Goal: Use online tool/utility: Utilize a website feature to perform a specific function

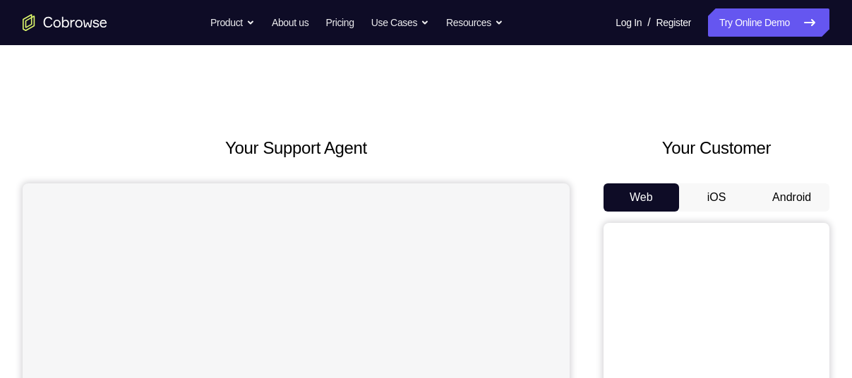
click at [716, 190] on button "iOS" at bounding box center [716, 197] width 75 height 28
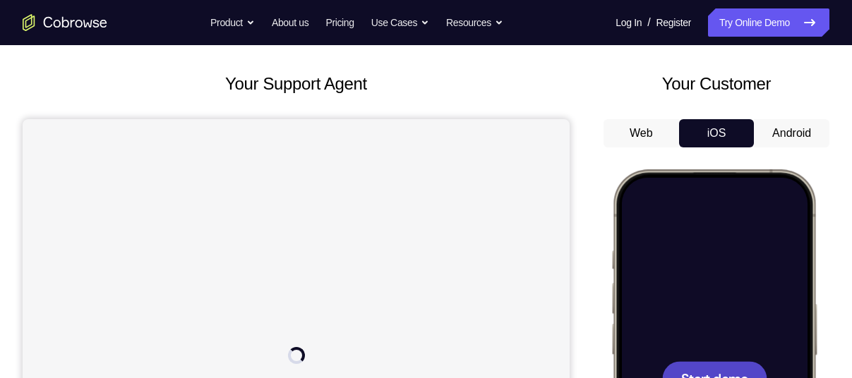
scroll to position [64, 0]
click at [701, 359] on div at bounding box center [714, 379] width 186 height 403
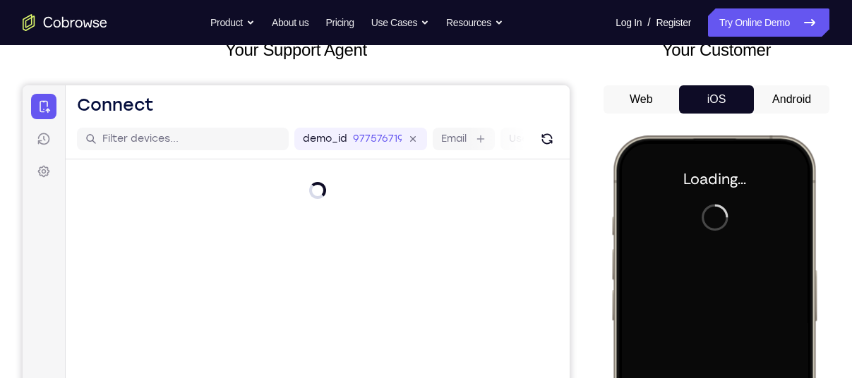
scroll to position [95, 0]
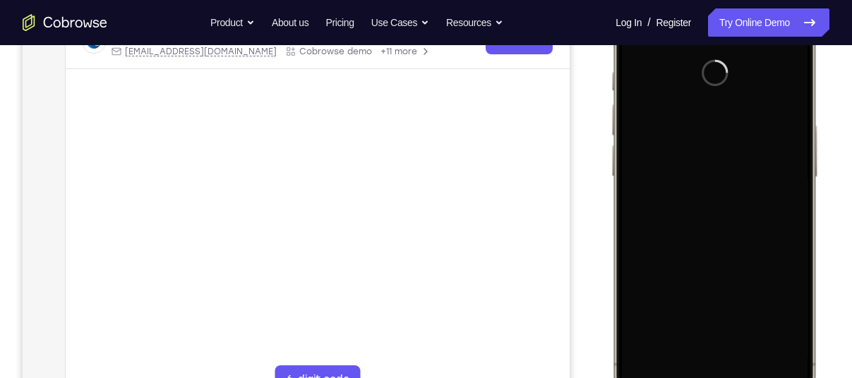
click at [685, 174] on div at bounding box center [714, 200] width 186 height 403
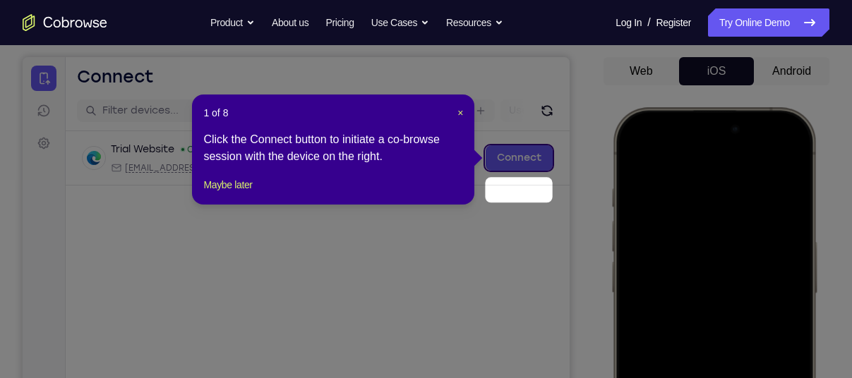
scroll to position [92, 0]
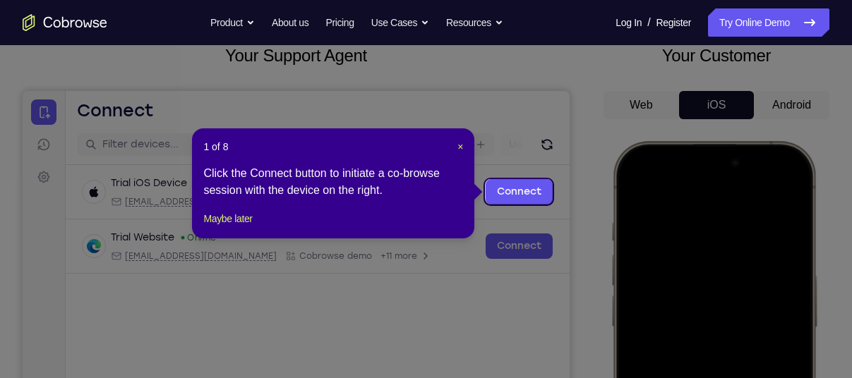
click at [463, 152] on div "1 of 8 × Click the Connect button to initiate a co-browse session with the devi…" at bounding box center [333, 183] width 282 height 110
drag, startPoint x: 457, startPoint y: 145, endPoint x: 479, endPoint y: 60, distance: 88.1
click at [457, 145] on span "×" at bounding box center [460, 146] width 6 height 11
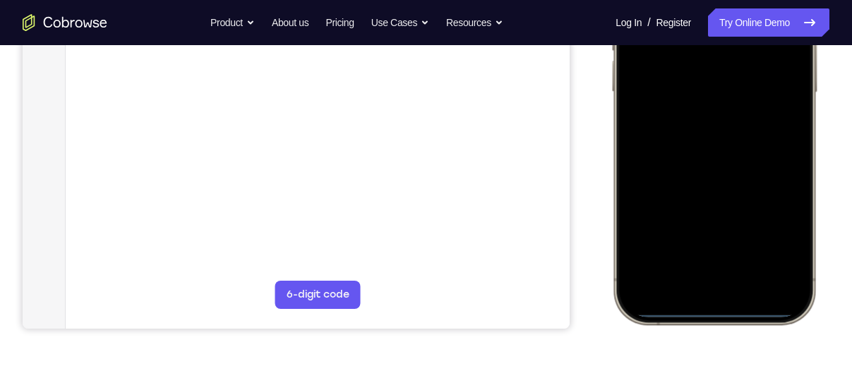
scroll to position [328, 0]
click at [656, 140] on div at bounding box center [714, 114] width 186 height 403
click at [692, 283] on div at bounding box center [714, 114] width 186 height 403
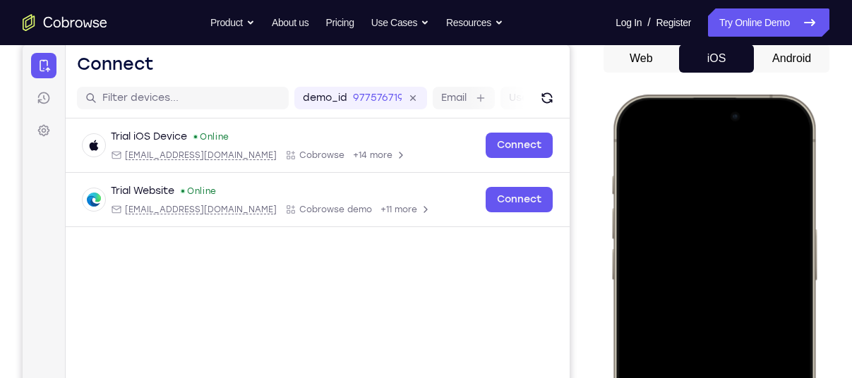
scroll to position [138, 0]
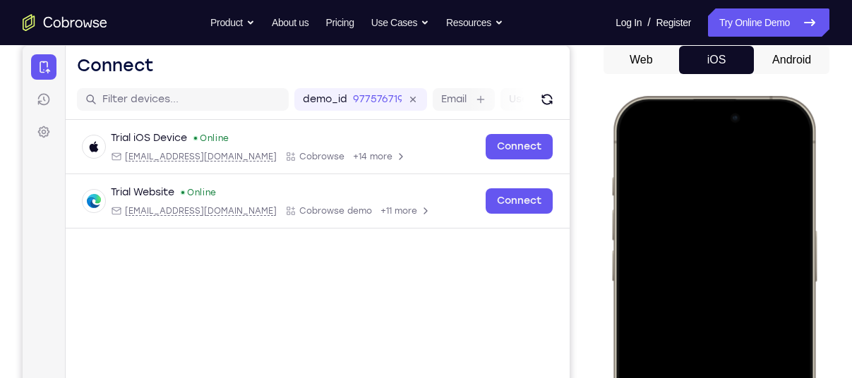
drag, startPoint x: 755, startPoint y: 114, endPoint x: 726, endPoint y: 86, distance: 39.9
click at [726, 96] on html "Online web based iOS Simulators and Android Emulators. Run iPhone, iPad, Mobile…" at bounding box center [716, 307] width 212 height 423
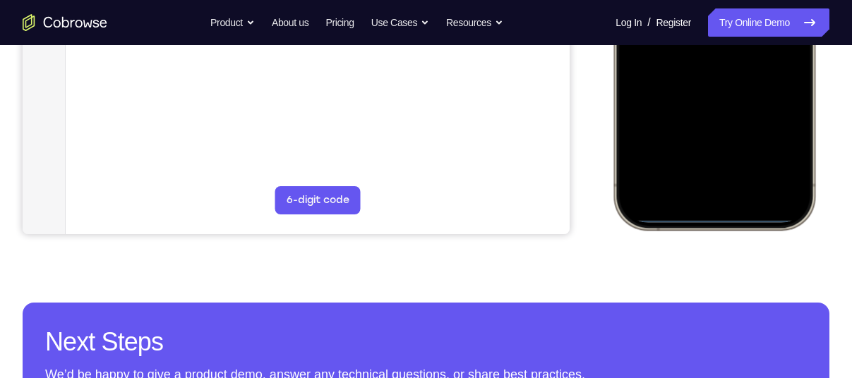
click at [695, 171] on div at bounding box center [714, 20] width 186 height 403
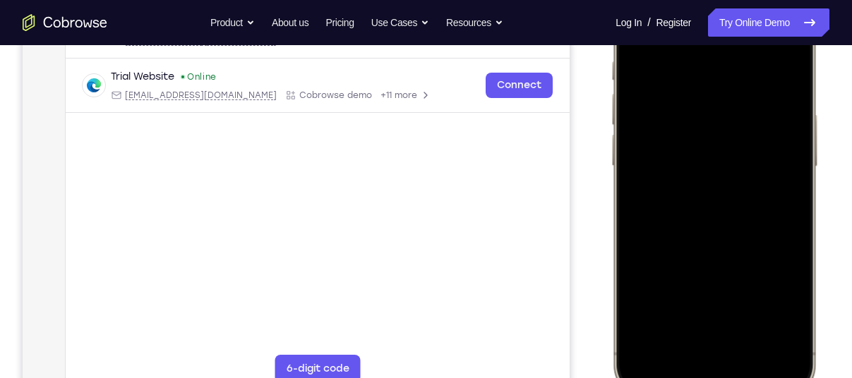
scroll to position [252, 0]
click at [695, 212] on div at bounding box center [714, 190] width 186 height 403
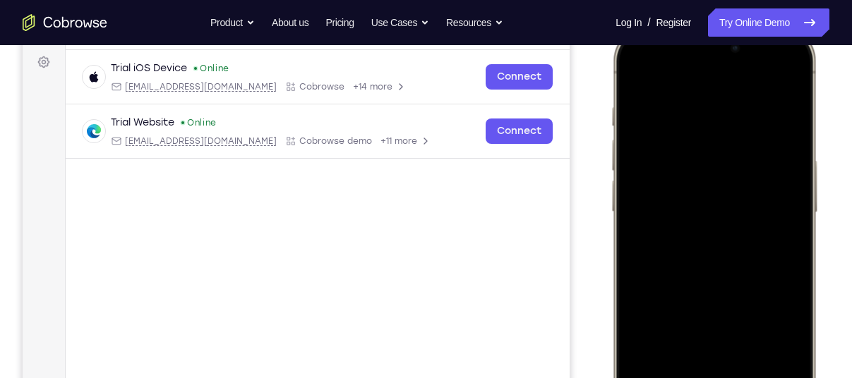
scroll to position [207, 0]
click at [708, 167] on div at bounding box center [714, 236] width 186 height 403
click at [689, 207] on div at bounding box center [714, 236] width 186 height 403
click at [660, 242] on div at bounding box center [714, 236] width 186 height 403
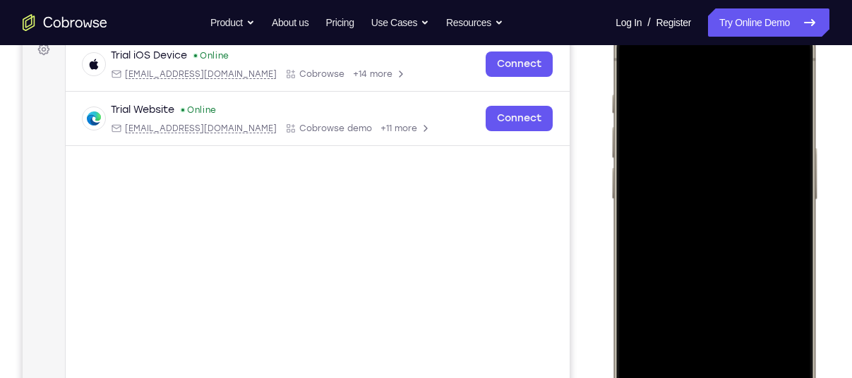
scroll to position [219, 0]
click at [785, 83] on div at bounding box center [714, 223] width 186 height 403
click at [752, 349] on div at bounding box center [714, 223] width 186 height 403
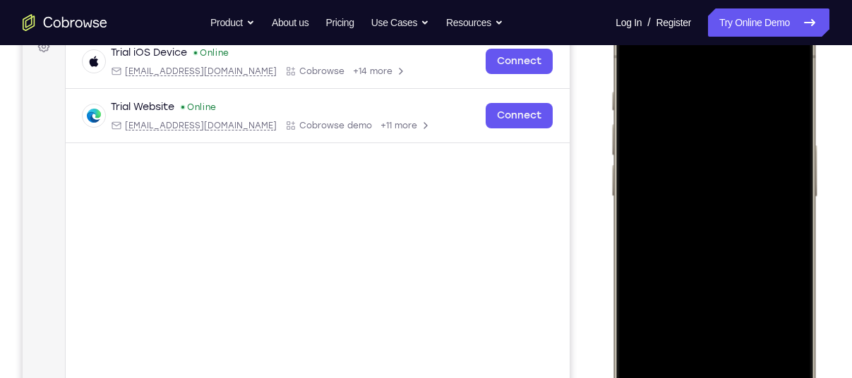
scroll to position [224, 0]
click at [634, 58] on div at bounding box center [714, 219] width 186 height 403
click at [696, 85] on div at bounding box center [714, 219] width 186 height 403
drag, startPoint x: 782, startPoint y: 114, endPoint x: 768, endPoint y: 119, distance: 14.1
click at [768, 119] on div at bounding box center [714, 219] width 186 height 403
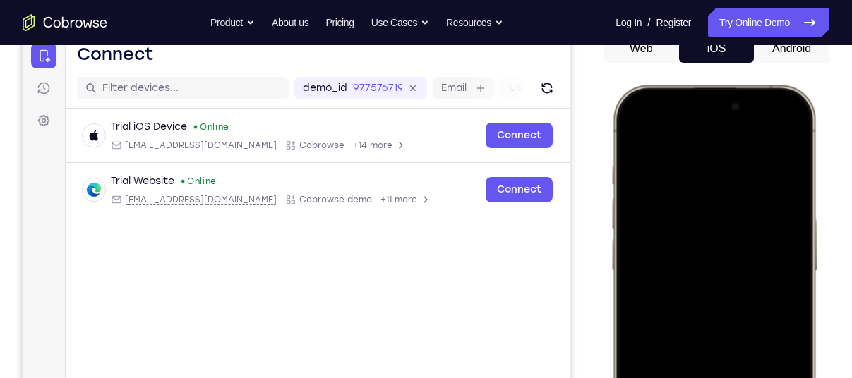
scroll to position [147, 0]
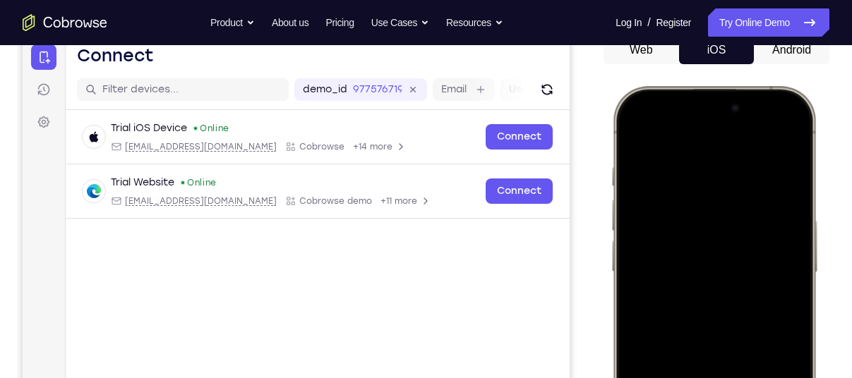
click at [791, 176] on div at bounding box center [714, 295] width 186 height 403
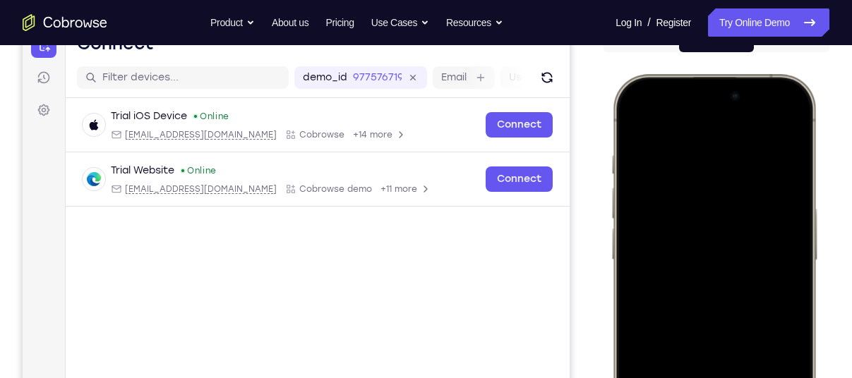
scroll to position [290, 0]
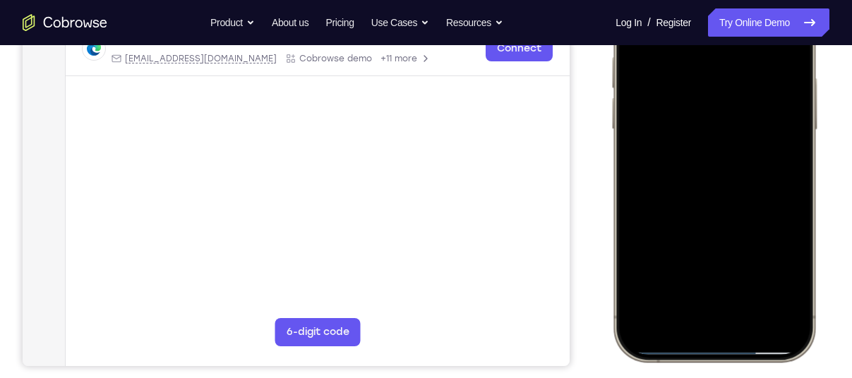
click at [633, 329] on div at bounding box center [714, 152] width 186 height 403
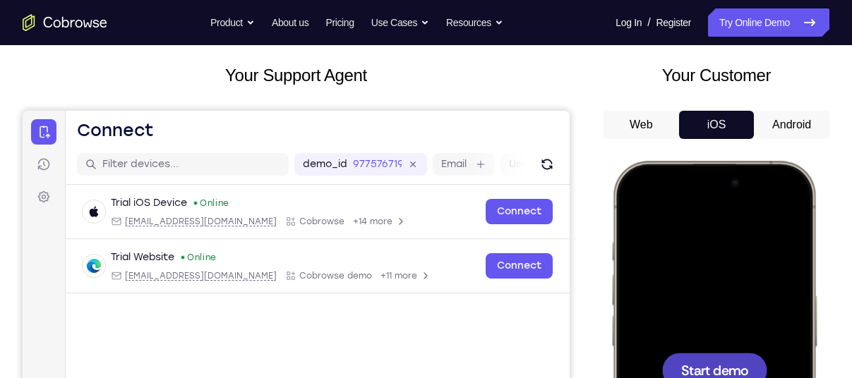
scroll to position [73, 0]
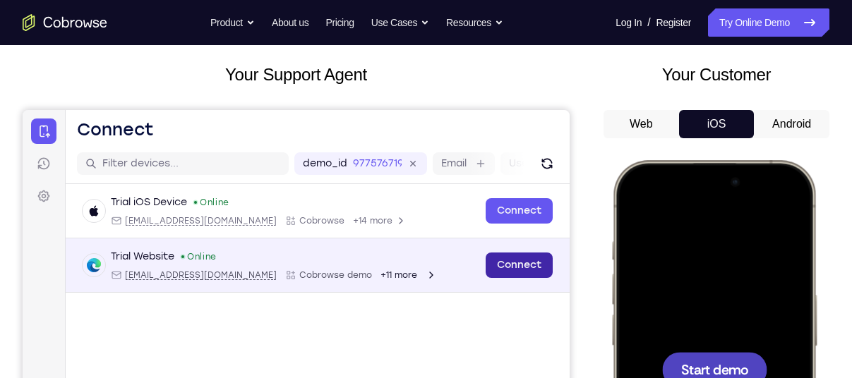
click at [528, 262] on link "Connect" at bounding box center [518, 265] width 67 height 25
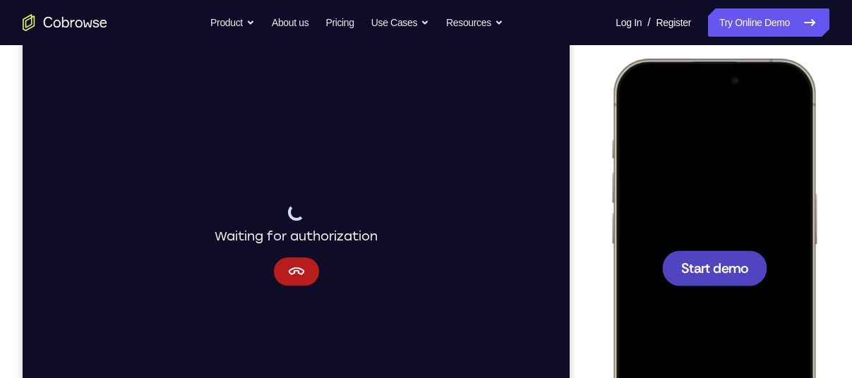
scroll to position [174, 0]
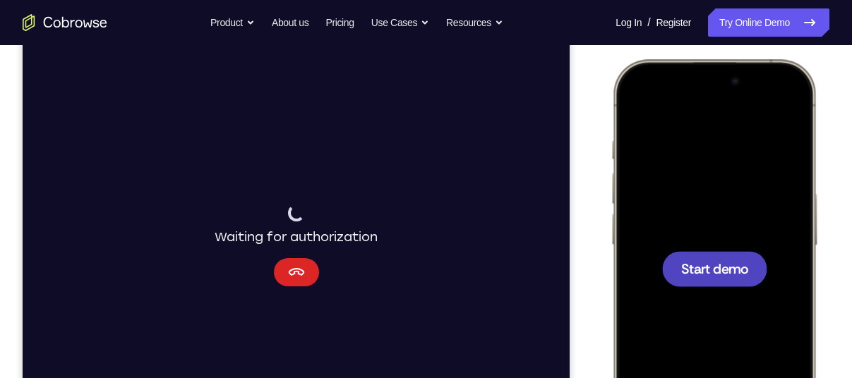
click at [288, 270] on icon "Cancel" at bounding box center [296, 272] width 17 height 17
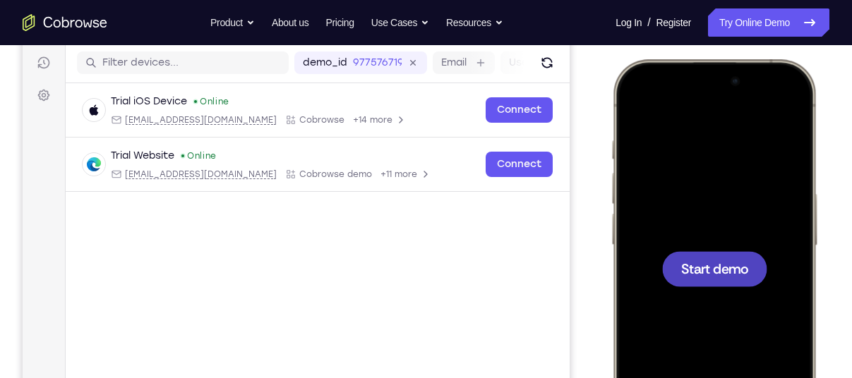
click at [675, 257] on div at bounding box center [714, 268] width 105 height 35
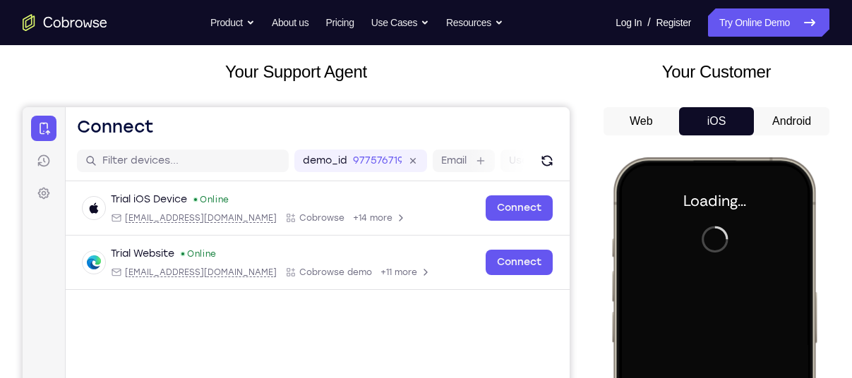
scroll to position [75, 0]
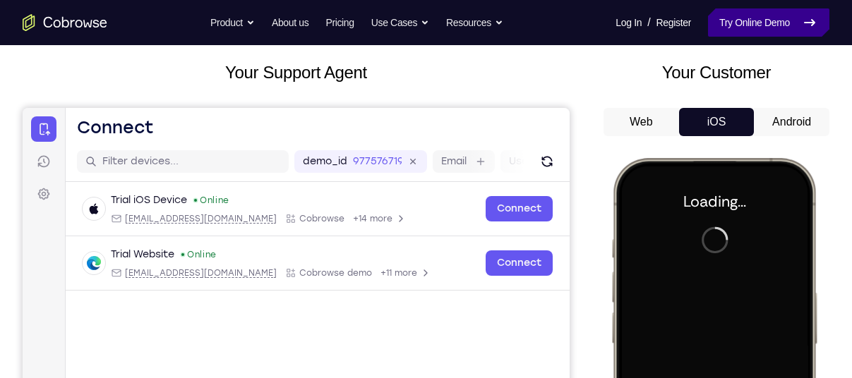
click at [719, 26] on link "Try Online Demo" at bounding box center [768, 22] width 121 height 28
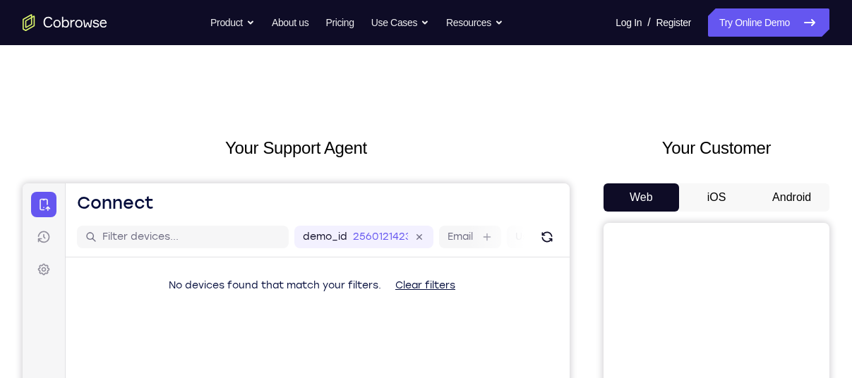
click at [716, 188] on button "iOS" at bounding box center [716, 197] width 75 height 28
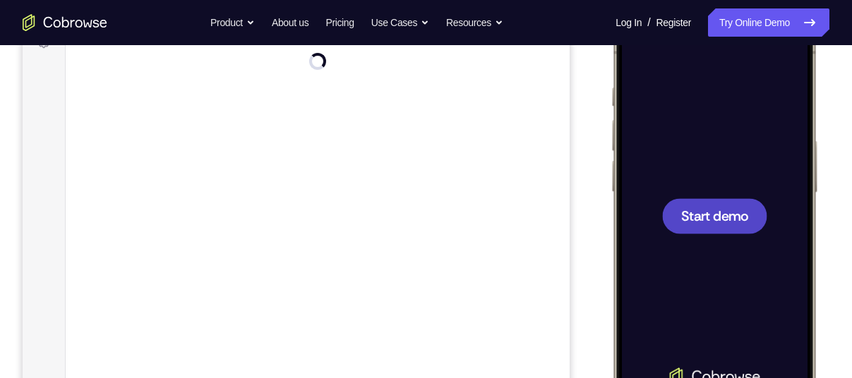
click at [710, 222] on span "Start demo" at bounding box center [714, 215] width 67 height 13
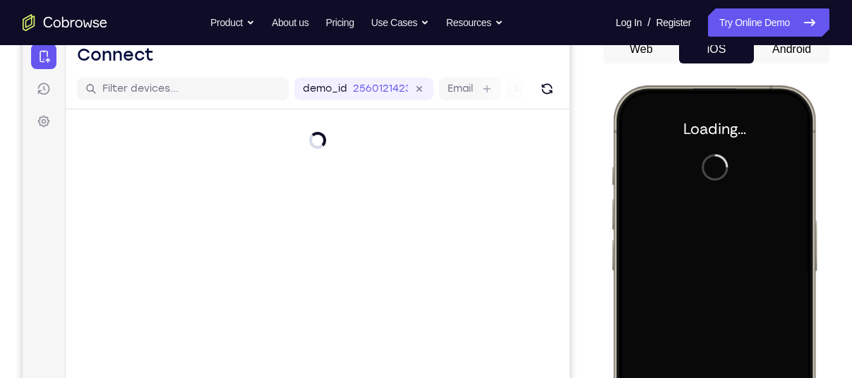
scroll to position [150, 0]
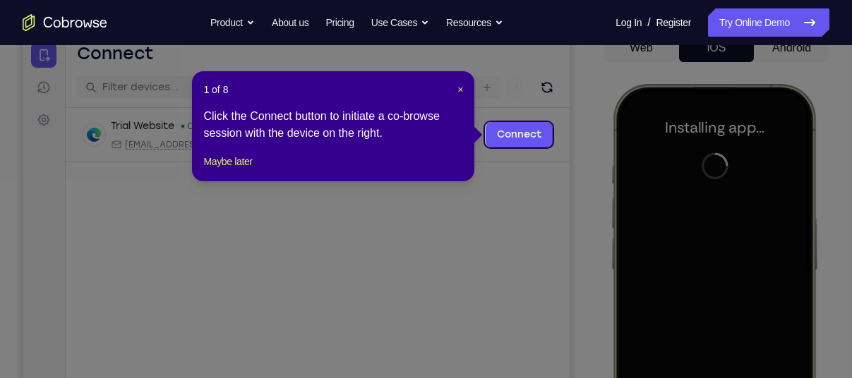
click at [464, 87] on div "1 of 8 × Click the Connect button to initiate a co-browse session with the devi…" at bounding box center [333, 126] width 282 height 110
click at [457, 87] on span "×" at bounding box center [460, 89] width 6 height 11
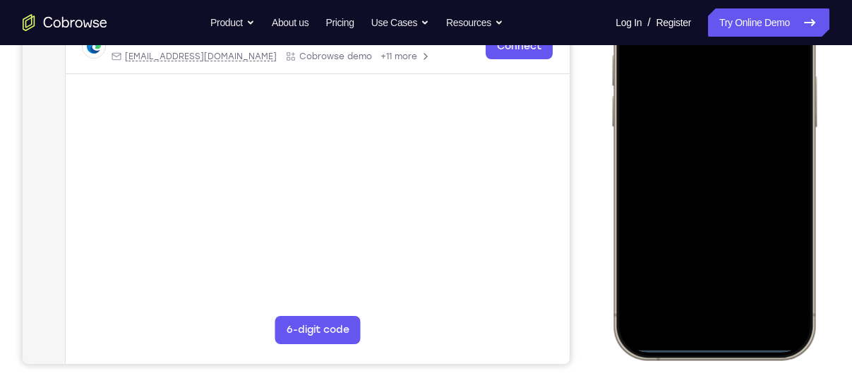
scroll to position [293, 0]
click at [696, 318] on div at bounding box center [714, 149] width 186 height 403
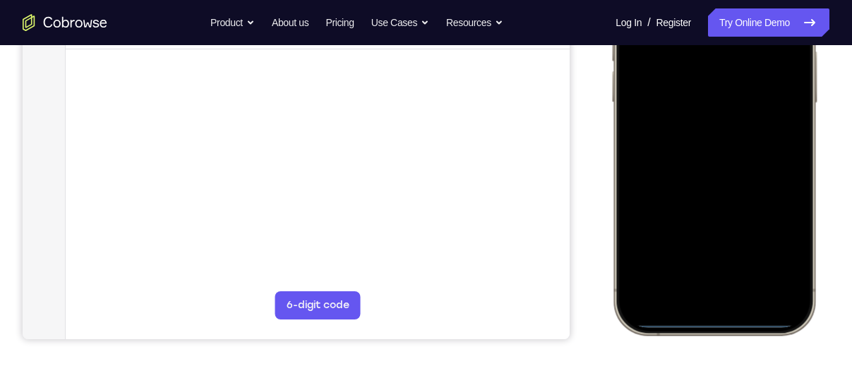
scroll to position [318, 0]
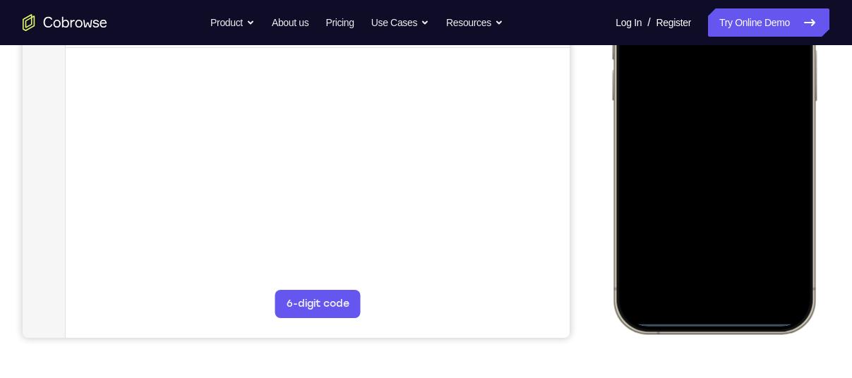
click at [667, 272] on div at bounding box center [714, 124] width 186 height 403
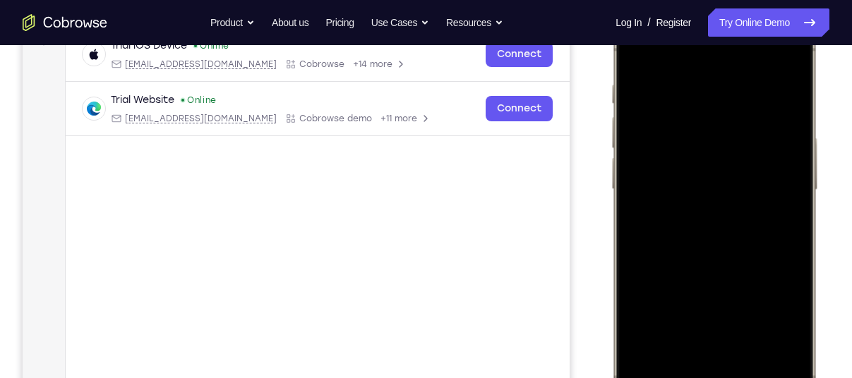
scroll to position [229, 0]
click at [694, 123] on div at bounding box center [714, 213] width 186 height 403
click at [684, 124] on div at bounding box center [714, 213] width 186 height 403
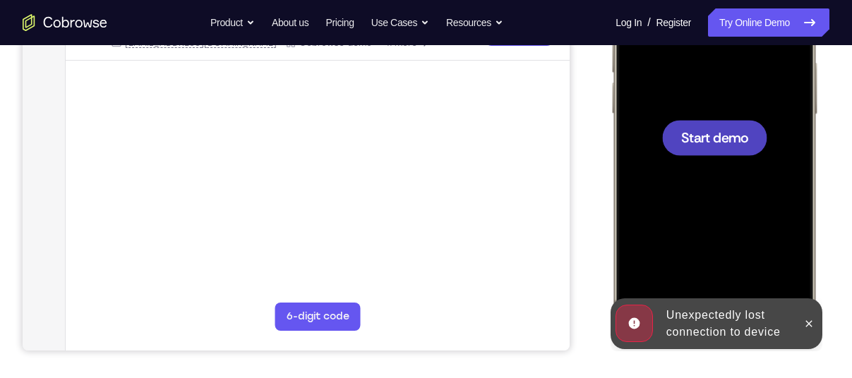
scroll to position [300, 0]
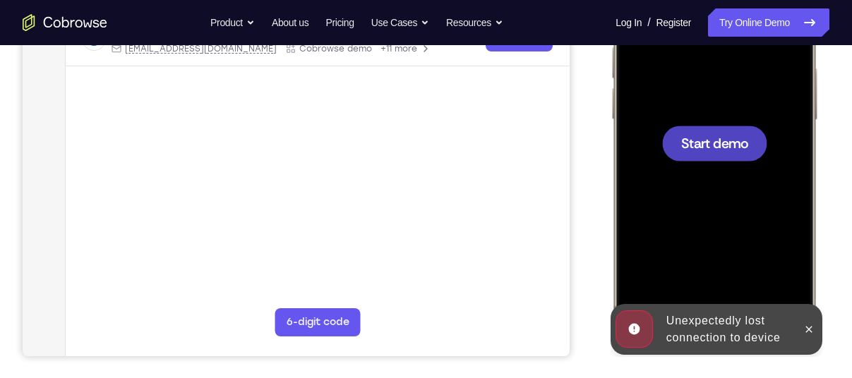
click at [679, 162] on div at bounding box center [714, 142] width 186 height 403
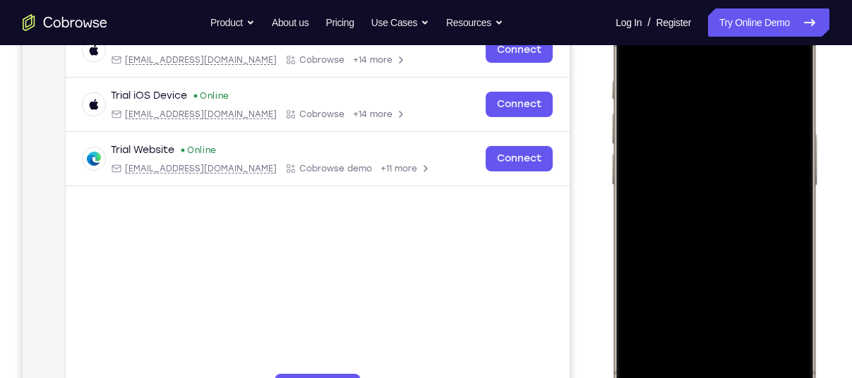
scroll to position [329, 0]
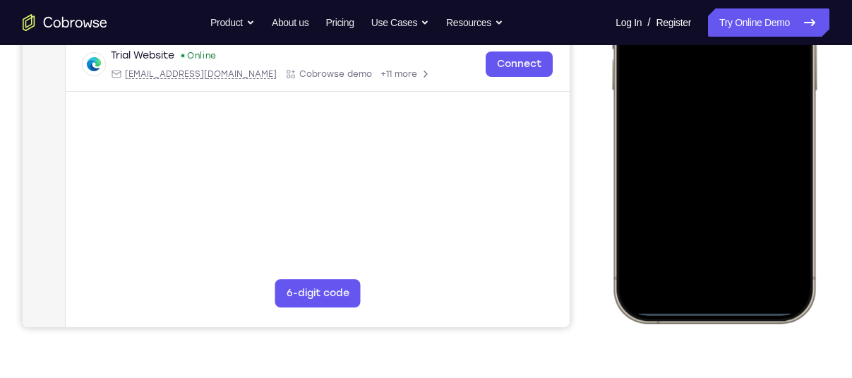
click at [701, 287] on div at bounding box center [714, 114] width 186 height 403
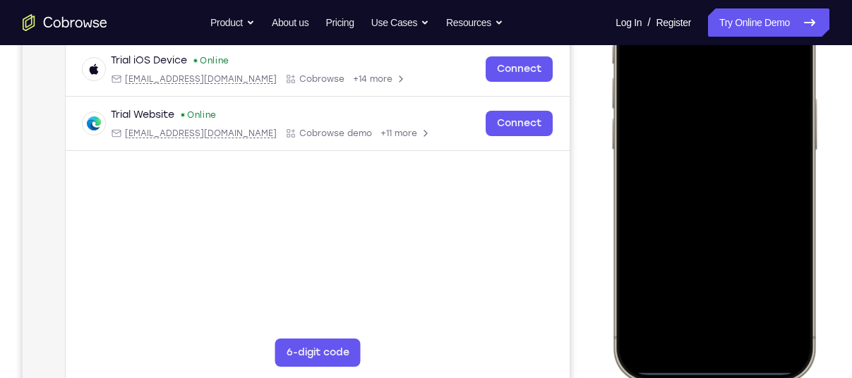
scroll to position [270, 0]
click at [682, 322] on div at bounding box center [714, 172] width 186 height 403
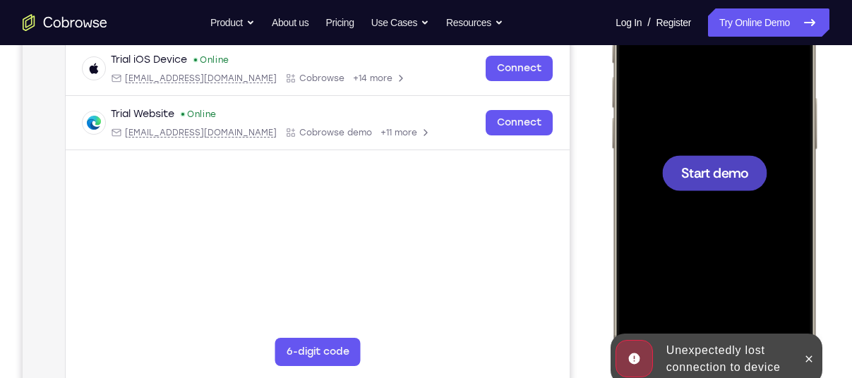
click at [721, 183] on div at bounding box center [714, 172] width 105 height 35
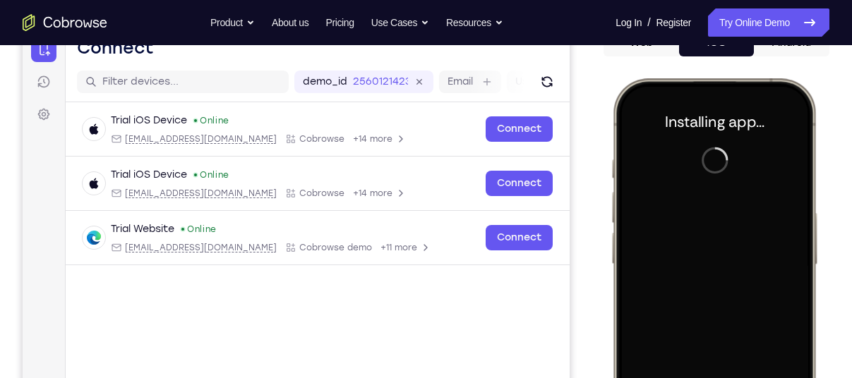
scroll to position [155, 0]
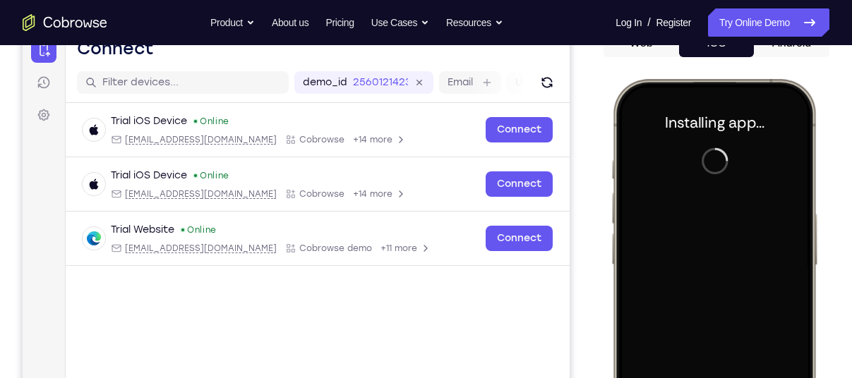
click at [705, 199] on div at bounding box center [714, 288] width 186 height 403
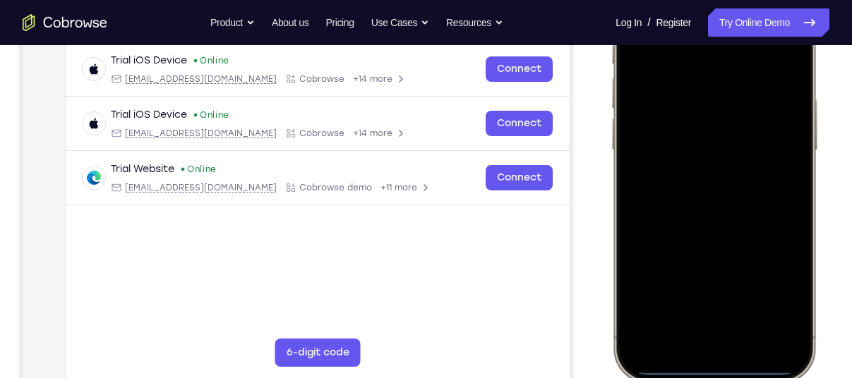
scroll to position [272, 0]
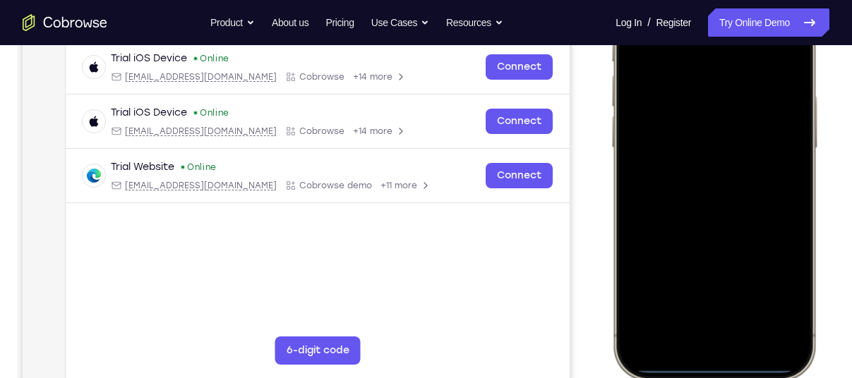
click at [689, 337] on div at bounding box center [714, 171] width 186 height 403
click at [694, 327] on div at bounding box center [714, 171] width 186 height 403
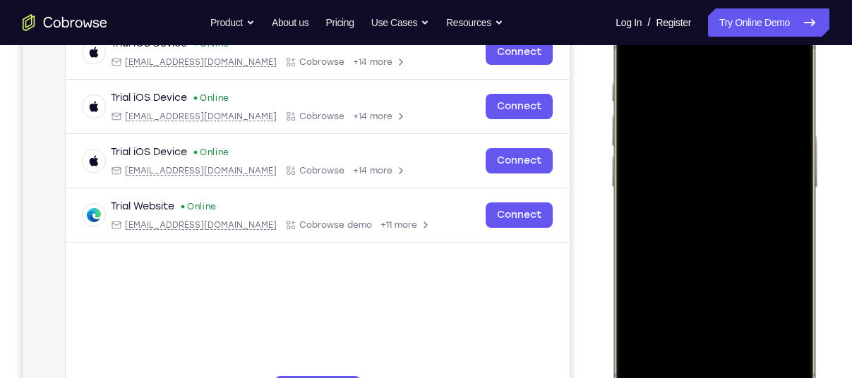
scroll to position [233, 0]
click at [688, 230] on div at bounding box center [714, 209] width 186 height 403
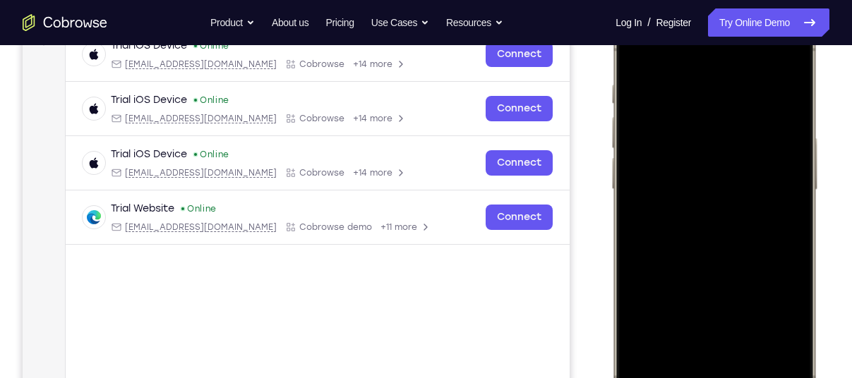
click at [689, 179] on div at bounding box center [714, 212] width 186 height 403
click at [681, 198] on div at bounding box center [714, 212] width 186 height 403
click at [725, 173] on div at bounding box center [714, 212] width 186 height 403
drag, startPoint x: 733, startPoint y: 266, endPoint x: 718, endPoint y: 246, distance: 25.3
click at [718, 246] on div at bounding box center [714, 212] width 186 height 403
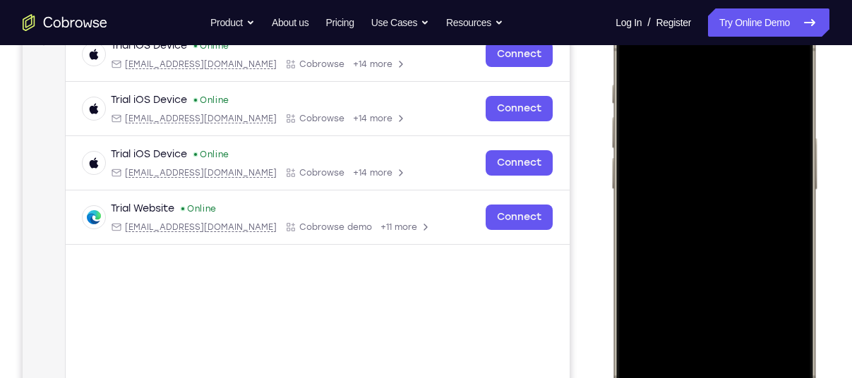
click at [696, 84] on div at bounding box center [714, 212] width 186 height 403
click at [690, 70] on div at bounding box center [714, 212] width 186 height 403
drag, startPoint x: 755, startPoint y: 197, endPoint x: 751, endPoint y: 163, distance: 34.1
click at [751, 163] on div at bounding box center [714, 212] width 186 height 403
click at [778, 162] on div at bounding box center [714, 212] width 186 height 403
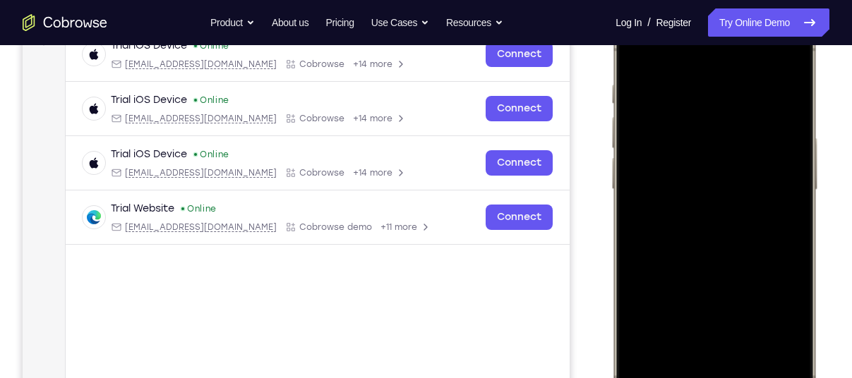
click at [778, 162] on div at bounding box center [714, 212] width 186 height 403
click at [778, 111] on div at bounding box center [714, 212] width 186 height 403
click at [777, 107] on div at bounding box center [714, 212] width 186 height 403
click at [777, 104] on div at bounding box center [714, 212] width 186 height 403
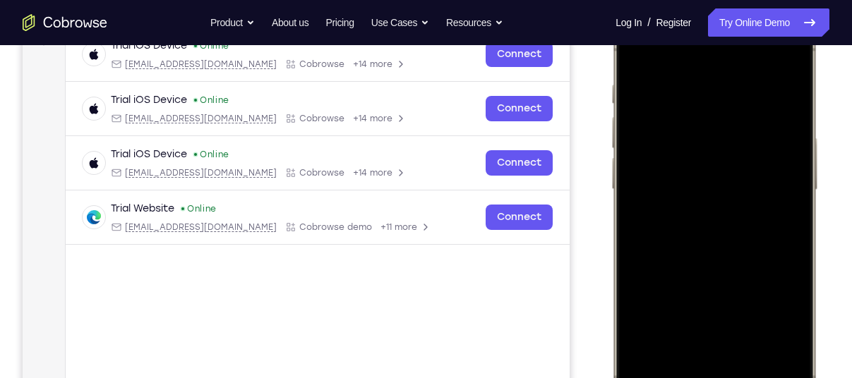
click at [772, 111] on div at bounding box center [714, 212] width 186 height 403
click at [778, 57] on div at bounding box center [714, 212] width 186 height 403
drag, startPoint x: 705, startPoint y: 286, endPoint x: 705, endPoint y: 147, distance: 139.0
click at [705, 147] on div at bounding box center [714, 212] width 186 height 403
drag, startPoint x: 699, startPoint y: 195, endPoint x: 676, endPoint y: 74, distance: 123.6
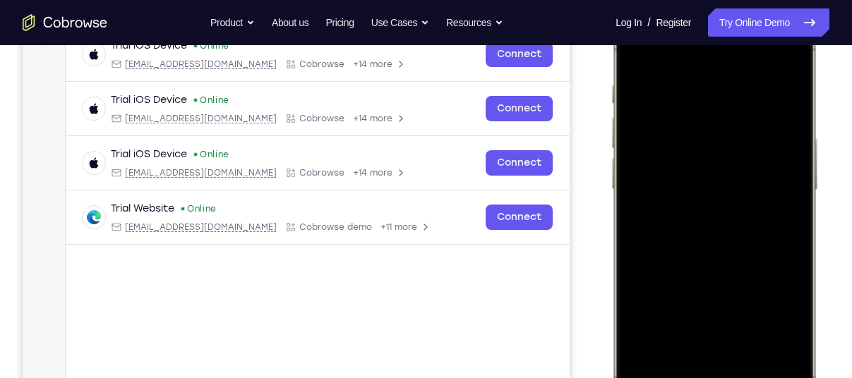
click at [676, 74] on div at bounding box center [714, 212] width 186 height 403
drag, startPoint x: 675, startPoint y: 214, endPoint x: 650, endPoint y: 101, distance: 115.7
click at [650, 101] on div at bounding box center [714, 212] width 186 height 403
drag, startPoint x: 690, startPoint y: 207, endPoint x: 1233, endPoint y: 44, distance: 566.6
click at [622, 40] on div at bounding box center [714, 212] width 186 height 403
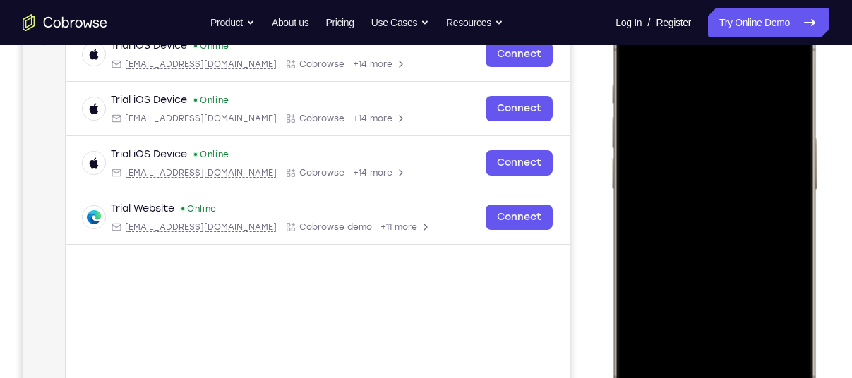
drag, startPoint x: 679, startPoint y: 170, endPoint x: 678, endPoint y: 122, distance: 48.0
click at [678, 122] on div at bounding box center [714, 212] width 186 height 403
drag, startPoint x: 739, startPoint y: 109, endPoint x: 718, endPoint y: 194, distance: 87.3
click at [718, 194] on div at bounding box center [714, 212] width 186 height 403
drag, startPoint x: 750, startPoint y: 102, endPoint x: 697, endPoint y: 320, distance: 223.7
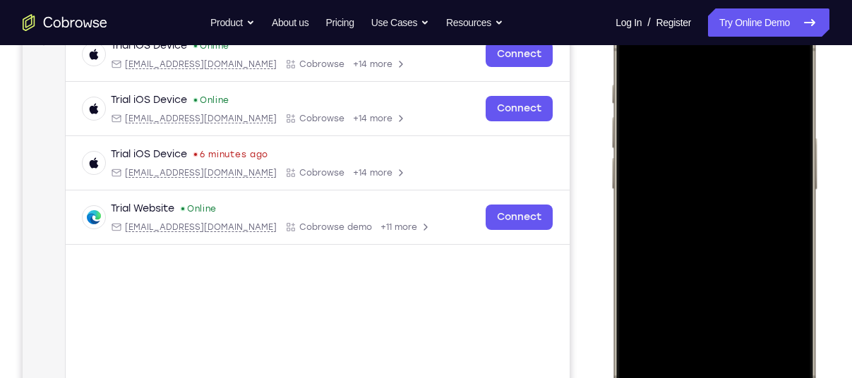
click at [697, 320] on div at bounding box center [714, 212] width 186 height 403
drag, startPoint x: 721, startPoint y: 135, endPoint x: 732, endPoint y: 222, distance: 88.2
click at [732, 222] on div at bounding box center [714, 212] width 186 height 403
drag, startPoint x: 723, startPoint y: 168, endPoint x: 693, endPoint y: 327, distance: 161.6
click at [693, 327] on div at bounding box center [714, 212] width 186 height 403
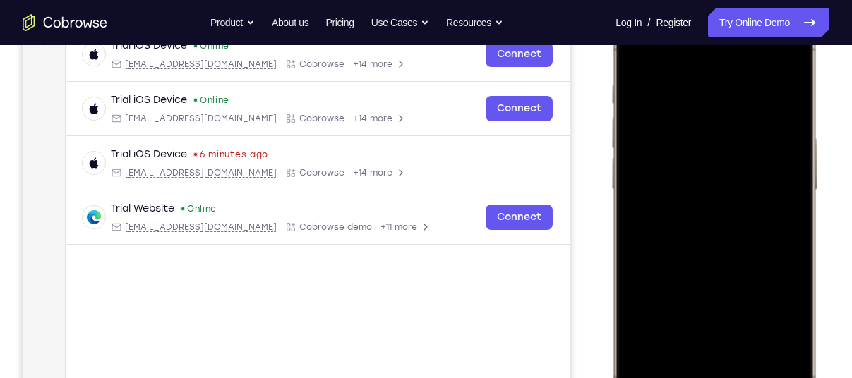
drag, startPoint x: 722, startPoint y: 109, endPoint x: 678, endPoint y: 273, distance: 169.4
click at [678, 273] on div at bounding box center [714, 212] width 186 height 403
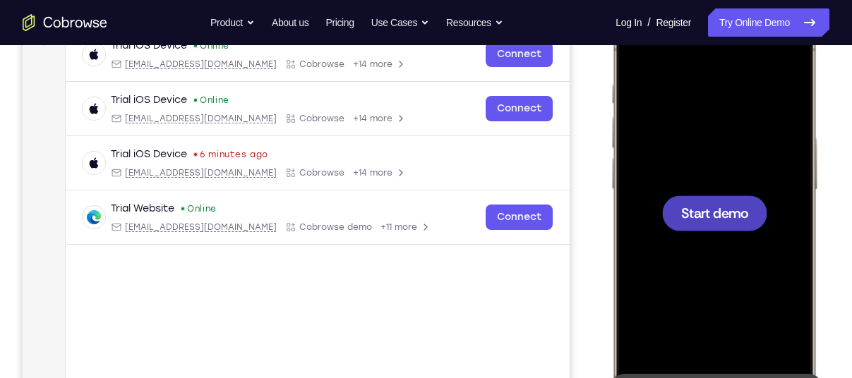
click at [708, 215] on span "Start demo" at bounding box center [714, 212] width 67 height 13
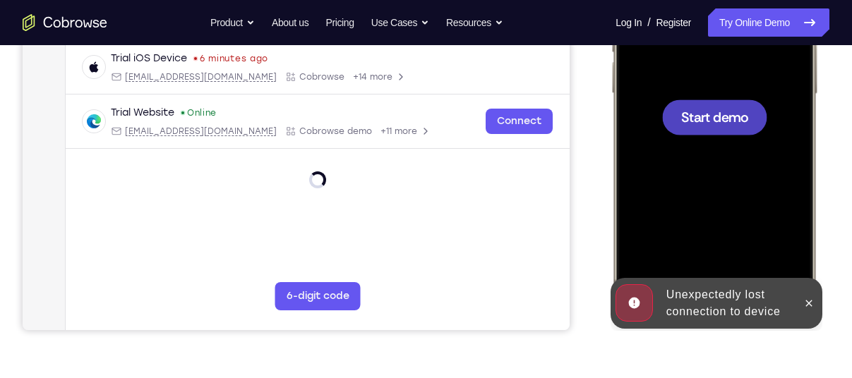
scroll to position [325, 0]
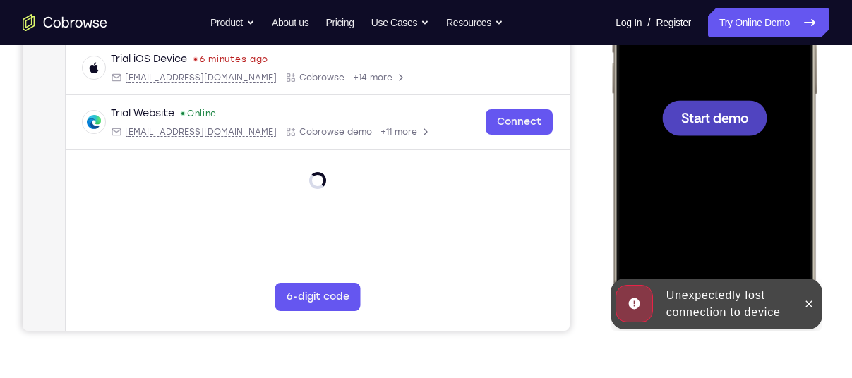
click at [701, 102] on div at bounding box center [714, 117] width 105 height 35
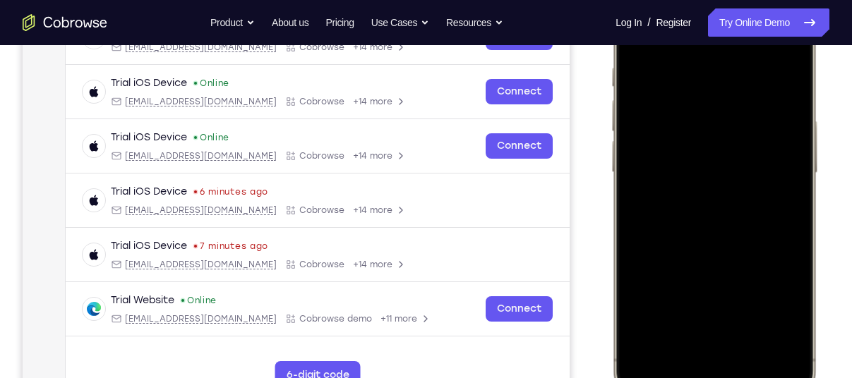
scroll to position [246, 0]
click at [686, 349] on div at bounding box center [714, 196] width 186 height 403
click at [685, 363] on div at bounding box center [714, 196] width 186 height 403
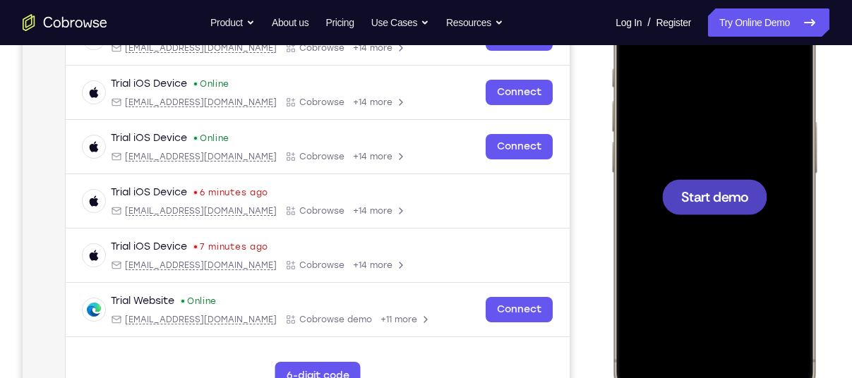
click at [695, 229] on div at bounding box center [714, 196] width 186 height 403
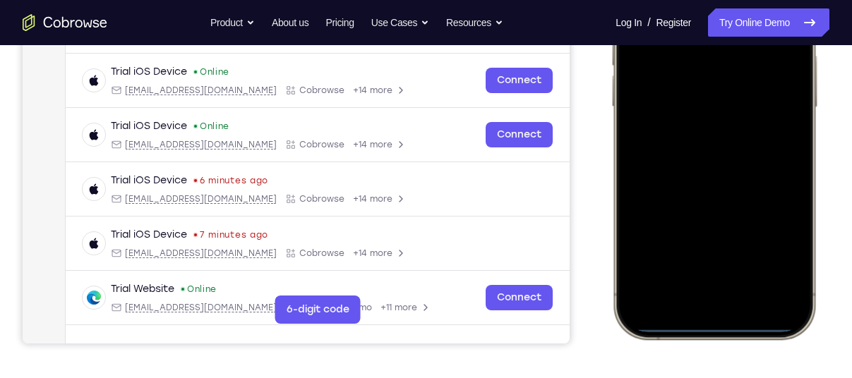
scroll to position [313, 0]
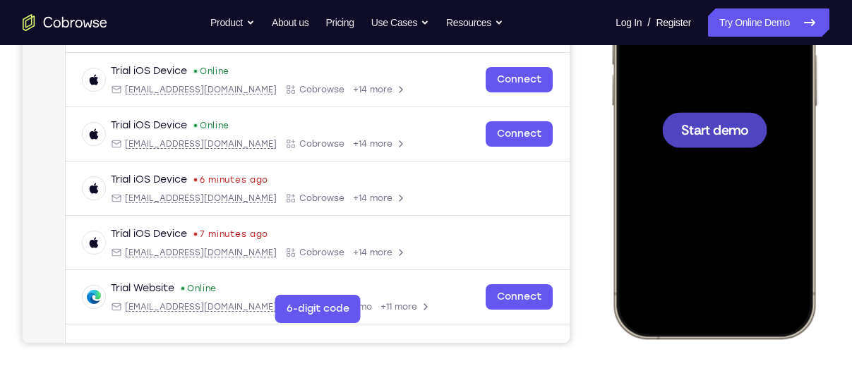
click at [712, 155] on div at bounding box center [714, 129] width 186 height 403
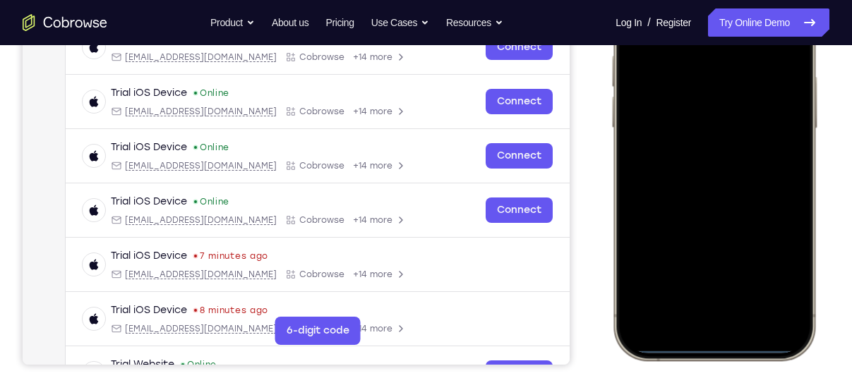
scroll to position [292, 0]
click at [689, 332] on div at bounding box center [714, 150] width 186 height 403
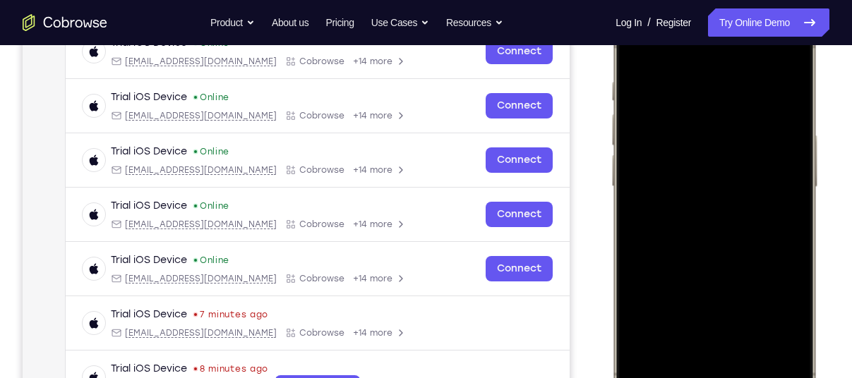
scroll to position [235, 0]
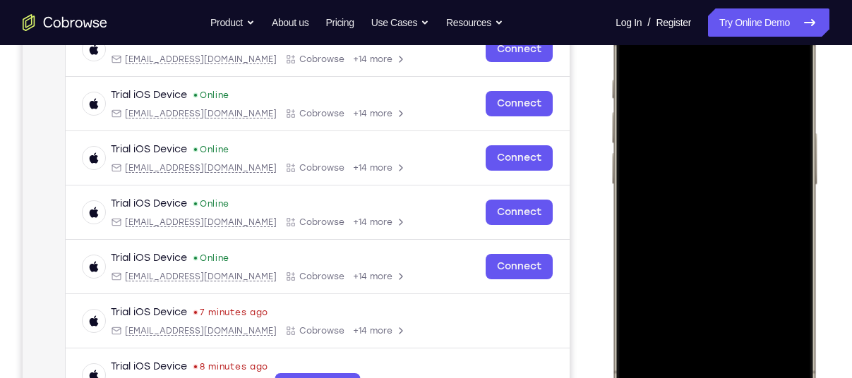
click at [665, 356] on div at bounding box center [714, 207] width 186 height 403
click at [654, 140] on div at bounding box center [714, 207] width 186 height 403
click at [692, 231] on div at bounding box center [714, 207] width 186 height 403
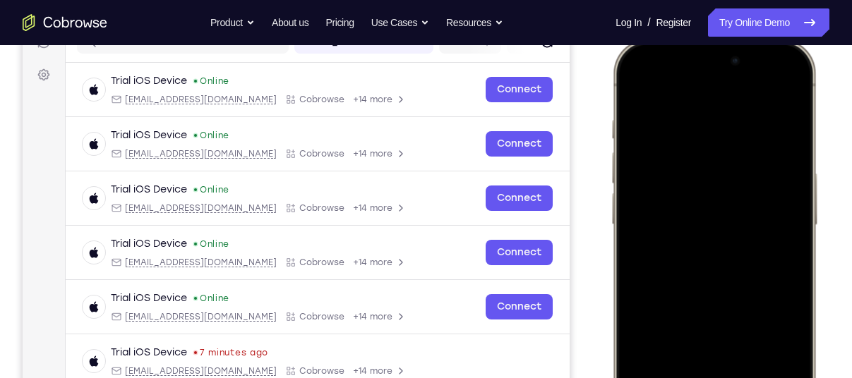
scroll to position [194, 0]
click at [684, 189] on div at bounding box center [714, 248] width 186 height 403
click at [682, 224] on div at bounding box center [714, 248] width 186 height 403
click at [671, 259] on div at bounding box center [714, 248] width 186 height 403
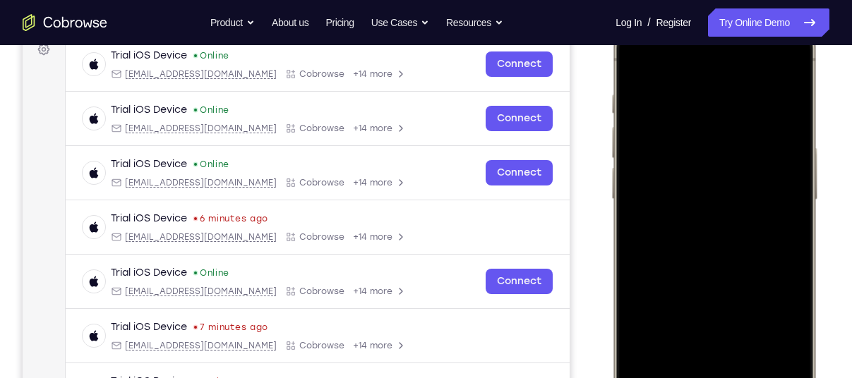
scroll to position [221, 0]
click at [695, 282] on div at bounding box center [714, 221] width 186 height 403
drag, startPoint x: 709, startPoint y: 251, endPoint x: 715, endPoint y: 42, distance: 209.6
click at [715, 42] on div at bounding box center [714, 221] width 186 height 403
drag, startPoint x: 678, startPoint y: 272, endPoint x: 672, endPoint y: 169, distance: 102.5
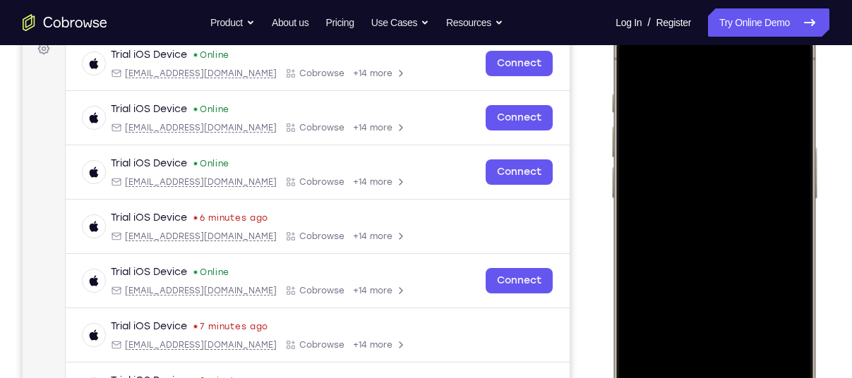
click at [672, 169] on div at bounding box center [714, 221] width 186 height 403
click at [632, 192] on div at bounding box center [714, 221] width 186 height 403
click at [672, 188] on div at bounding box center [714, 221] width 186 height 403
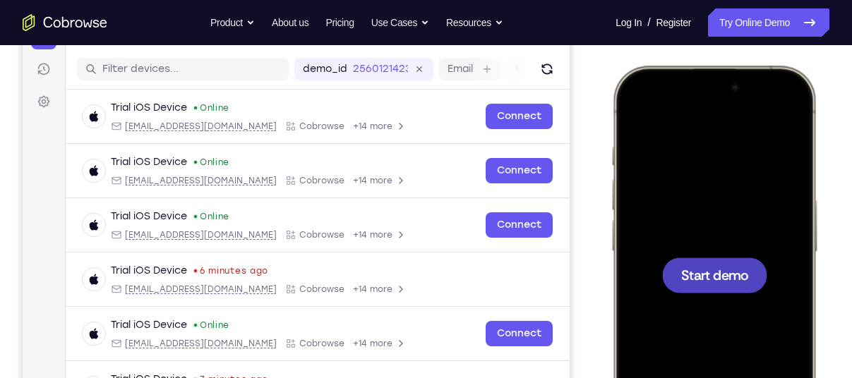
scroll to position [164, 0]
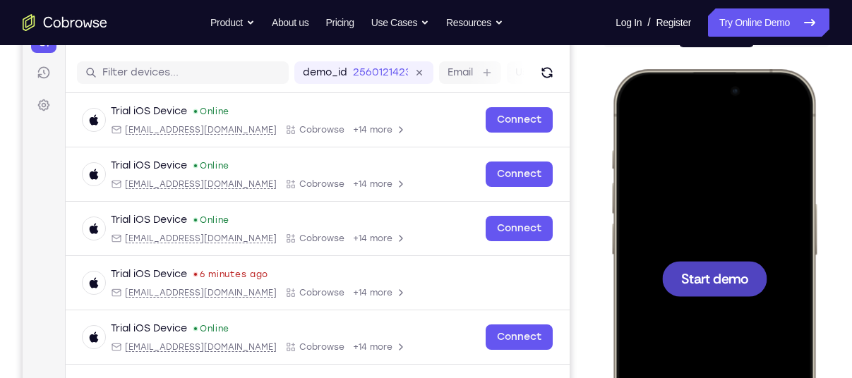
click at [653, 255] on div at bounding box center [714, 278] width 186 height 403
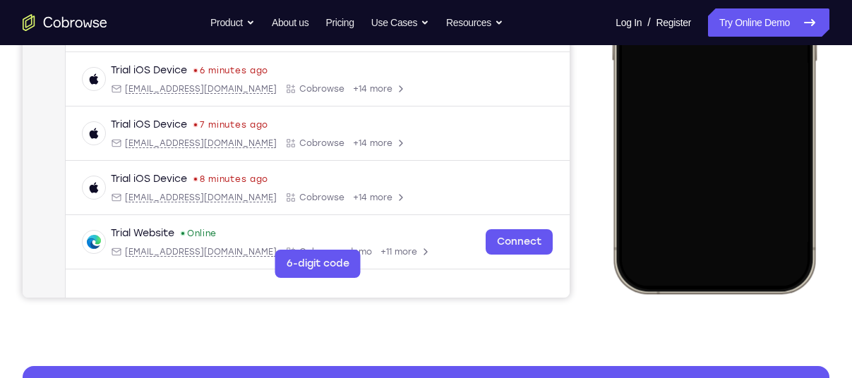
scroll to position [32, 0]
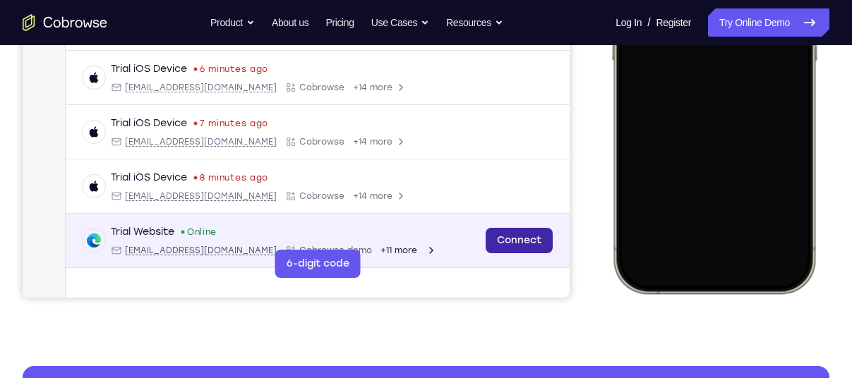
click at [498, 236] on link "Connect" at bounding box center [518, 240] width 67 height 25
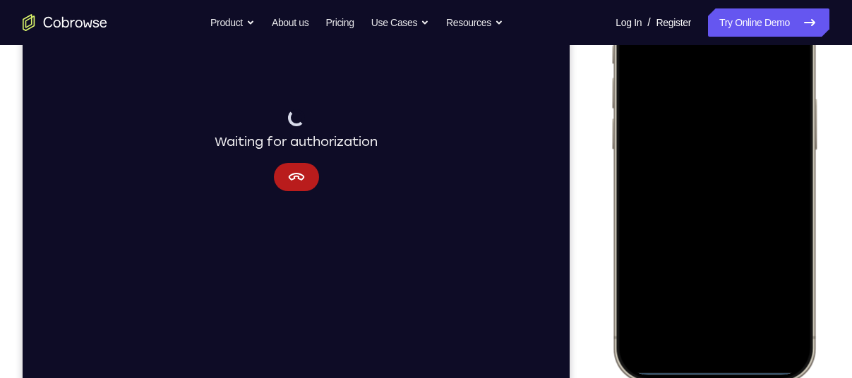
scroll to position [272, 0]
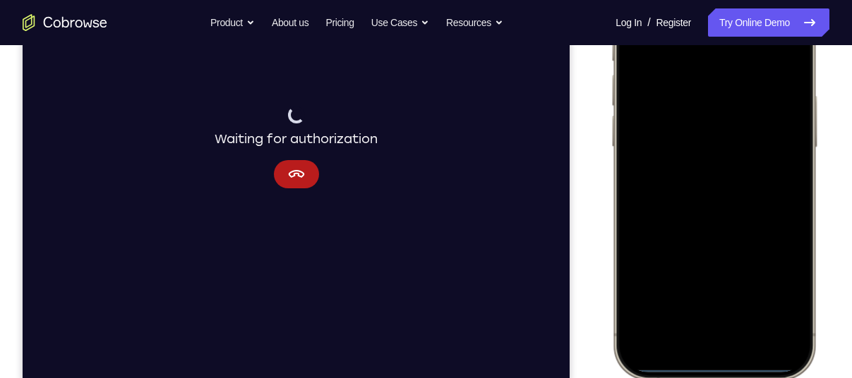
click at [797, 145] on div at bounding box center [714, 170] width 186 height 403
click at [682, 336] on div at bounding box center [714, 170] width 186 height 403
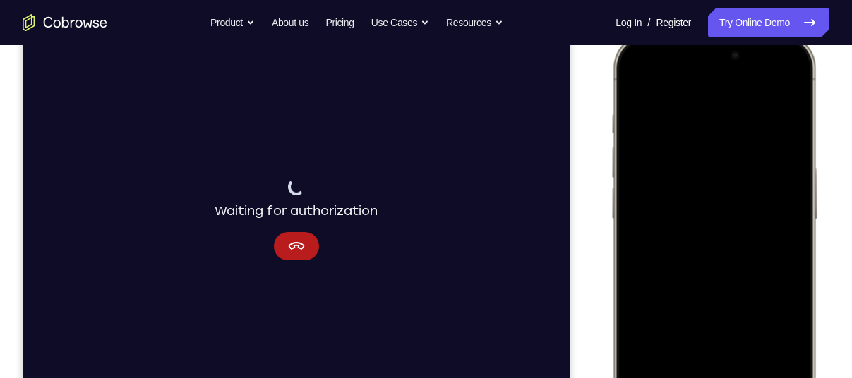
scroll to position [222, 0]
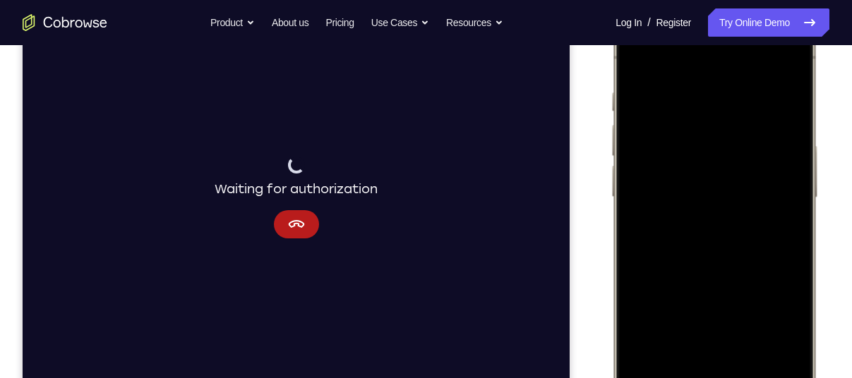
click at [672, 370] on div at bounding box center [714, 220] width 186 height 403
click at [663, 133] on div at bounding box center [714, 220] width 186 height 403
click at [656, 161] on div at bounding box center [714, 220] width 186 height 403
click at [653, 155] on div at bounding box center [714, 220] width 186 height 403
click at [696, 248] on div at bounding box center [714, 220] width 186 height 403
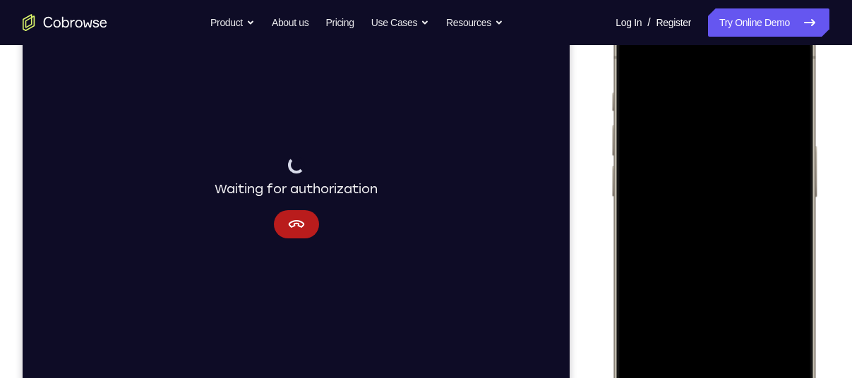
click at [672, 164] on div at bounding box center [714, 220] width 186 height 403
click at [657, 193] on div at bounding box center [714, 220] width 186 height 403
click at [658, 228] on div at bounding box center [714, 220] width 186 height 403
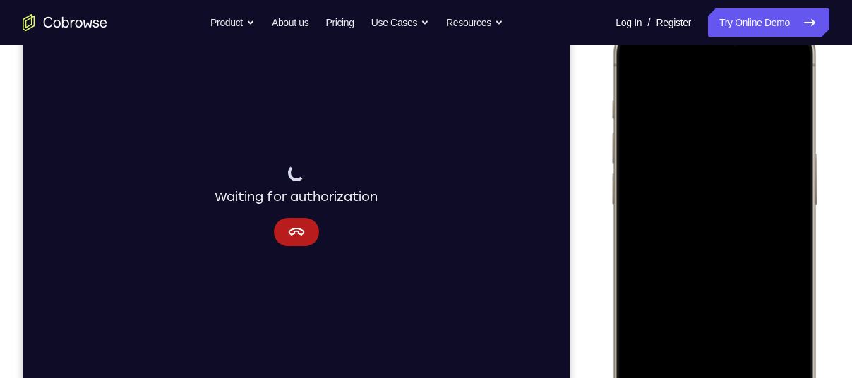
scroll to position [215, 0]
click at [723, 289] on div at bounding box center [714, 227] width 186 height 403
drag, startPoint x: 736, startPoint y: 242, endPoint x: 732, endPoint y: 147, distance: 95.3
click at [732, 147] on div at bounding box center [714, 227] width 186 height 403
drag, startPoint x: 730, startPoint y: 213, endPoint x: 712, endPoint y: 104, distance: 110.8
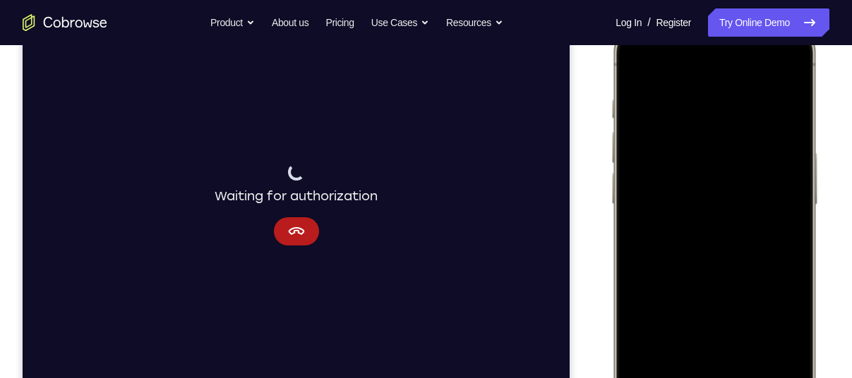
click at [712, 104] on div at bounding box center [714, 227] width 186 height 403
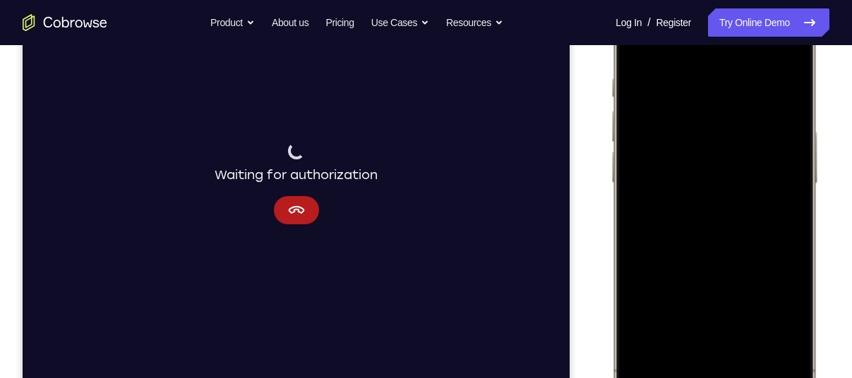
scroll to position [238, 0]
drag, startPoint x: 712, startPoint y: 306, endPoint x: 703, endPoint y: 169, distance: 137.9
click at [703, 169] on div at bounding box center [714, 205] width 186 height 403
click at [632, 152] on div at bounding box center [714, 205] width 186 height 403
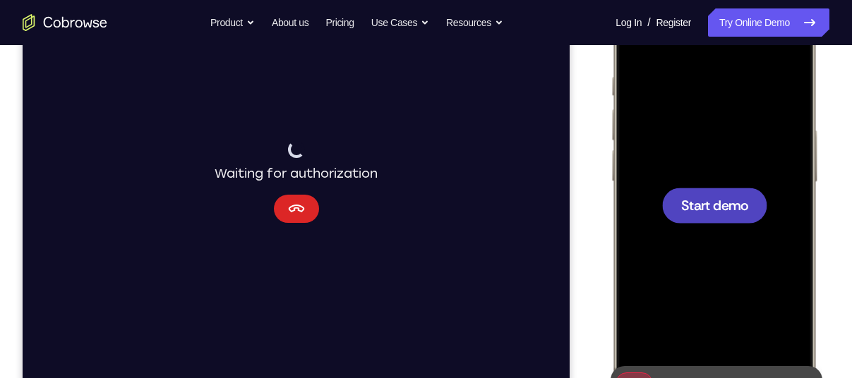
click at [299, 220] on button "Cancel" at bounding box center [296, 209] width 45 height 28
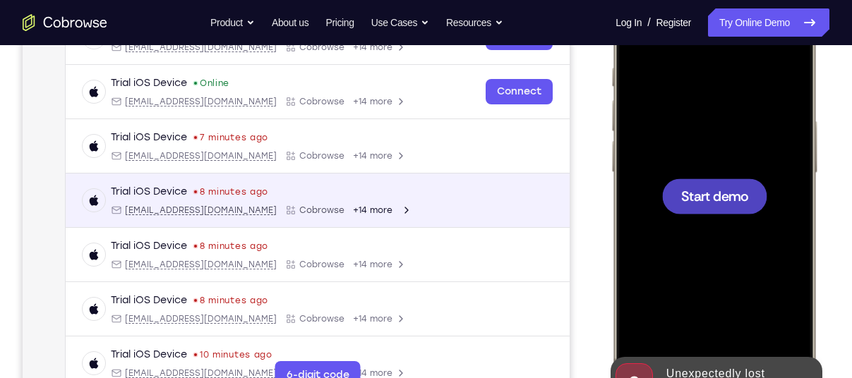
scroll to position [0, 0]
